Goal: Information Seeking & Learning: Learn about a topic

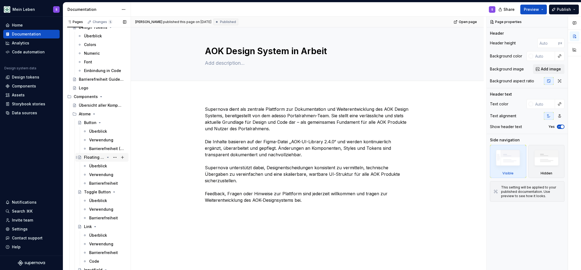
scroll to position [94, 0]
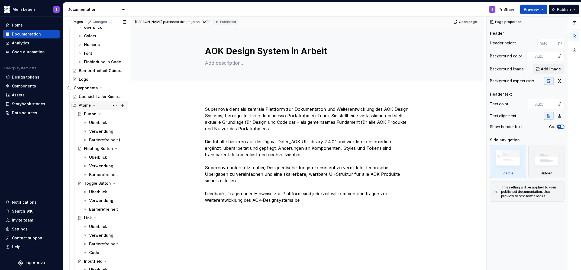
click at [93, 105] on icon "Page tree" at bounding box center [94, 105] width 4 height 4
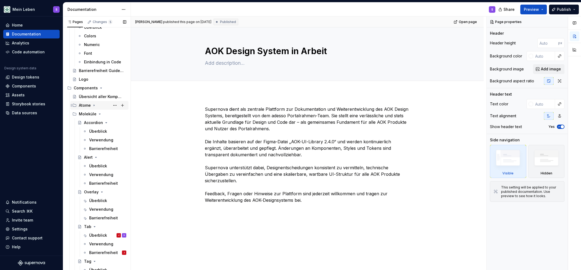
click at [94, 105] on icon "Page tree" at bounding box center [94, 105] width 1 height 1
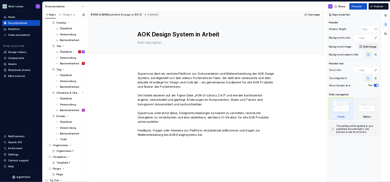
scroll to position [435, 0]
click at [99, 144] on div "Überblick" at bounding box center [98, 145] width 18 height 5
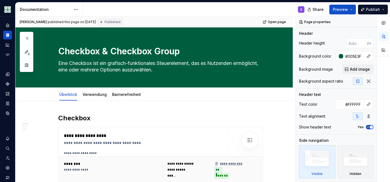
type textarea "*"
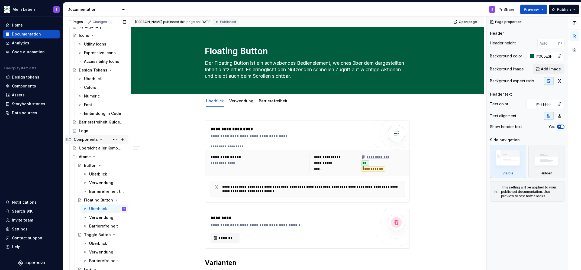
scroll to position [94, 0]
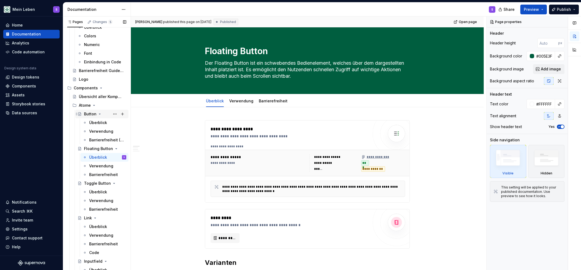
click at [90, 113] on div "Button" at bounding box center [90, 113] width 12 height 5
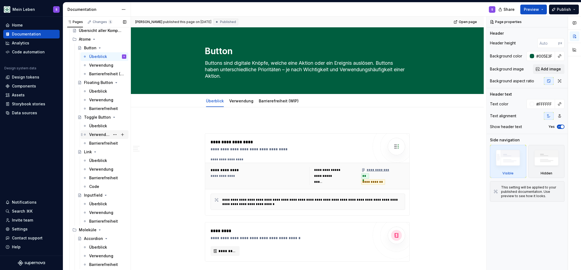
scroll to position [165, 0]
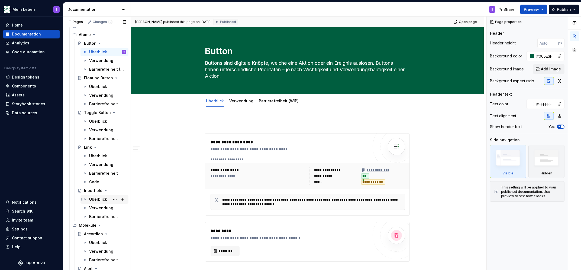
click at [95, 199] on div "Überblick" at bounding box center [98, 199] width 18 height 5
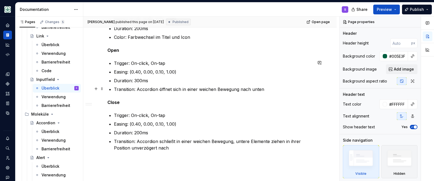
scroll to position [598, 0]
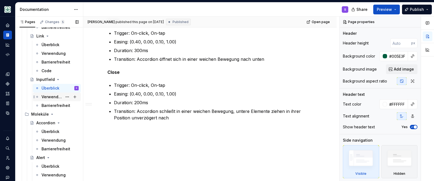
click at [59, 96] on div "Verwendung" at bounding box center [51, 96] width 21 height 5
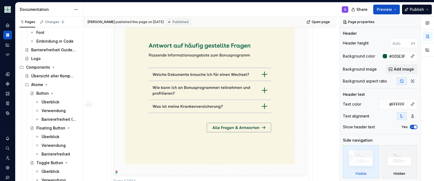
scroll to position [415, 0]
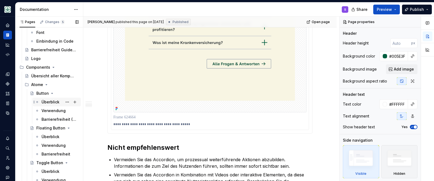
click at [44, 101] on div "Überblick" at bounding box center [50, 101] width 18 height 5
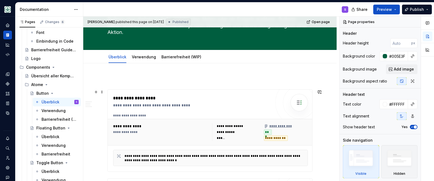
scroll to position [92, 0]
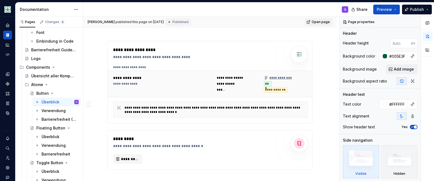
click at [321, 22] on span "Open page" at bounding box center [320, 22] width 18 height 4
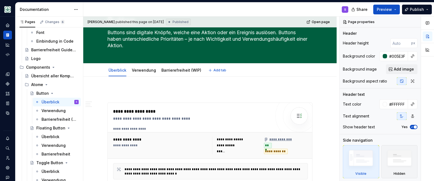
scroll to position [0, 0]
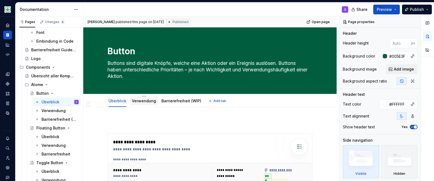
click at [148, 98] on div "Verwendung" at bounding box center [144, 100] width 24 height 5
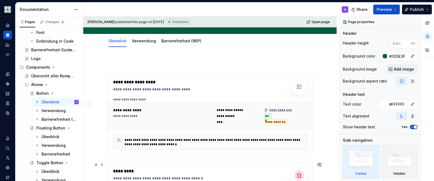
scroll to position [46, 0]
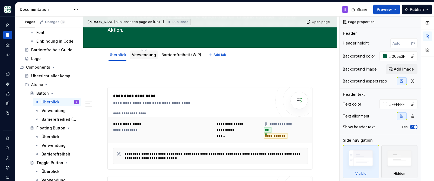
click at [139, 57] on div "Verwendung" at bounding box center [144, 54] width 24 height 5
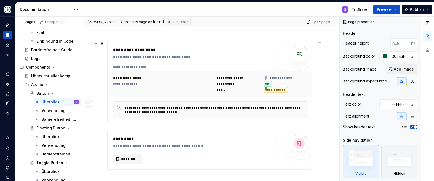
scroll to position [23, 0]
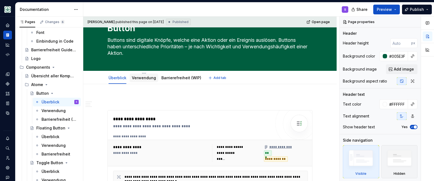
click at [148, 78] on link "Verwendung" at bounding box center [144, 77] width 24 height 5
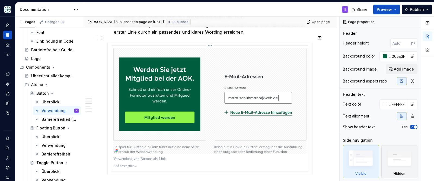
scroll to position [438, 0]
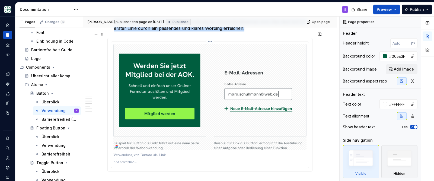
click at [142, 130] on img at bounding box center [209, 97] width 193 height 106
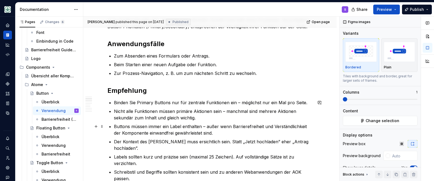
scroll to position [92, 0]
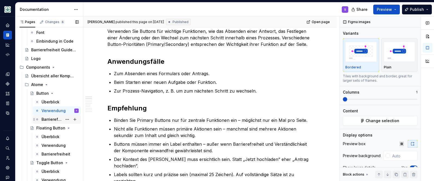
click at [48, 120] on div "Barrierefreiheit (WIP)" at bounding box center [51, 119] width 21 height 5
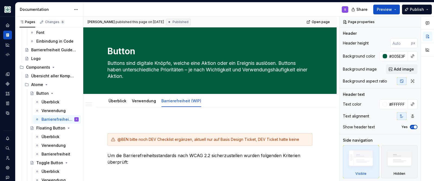
type textarea "*"
